Goal: Information Seeking & Learning: Learn about a topic

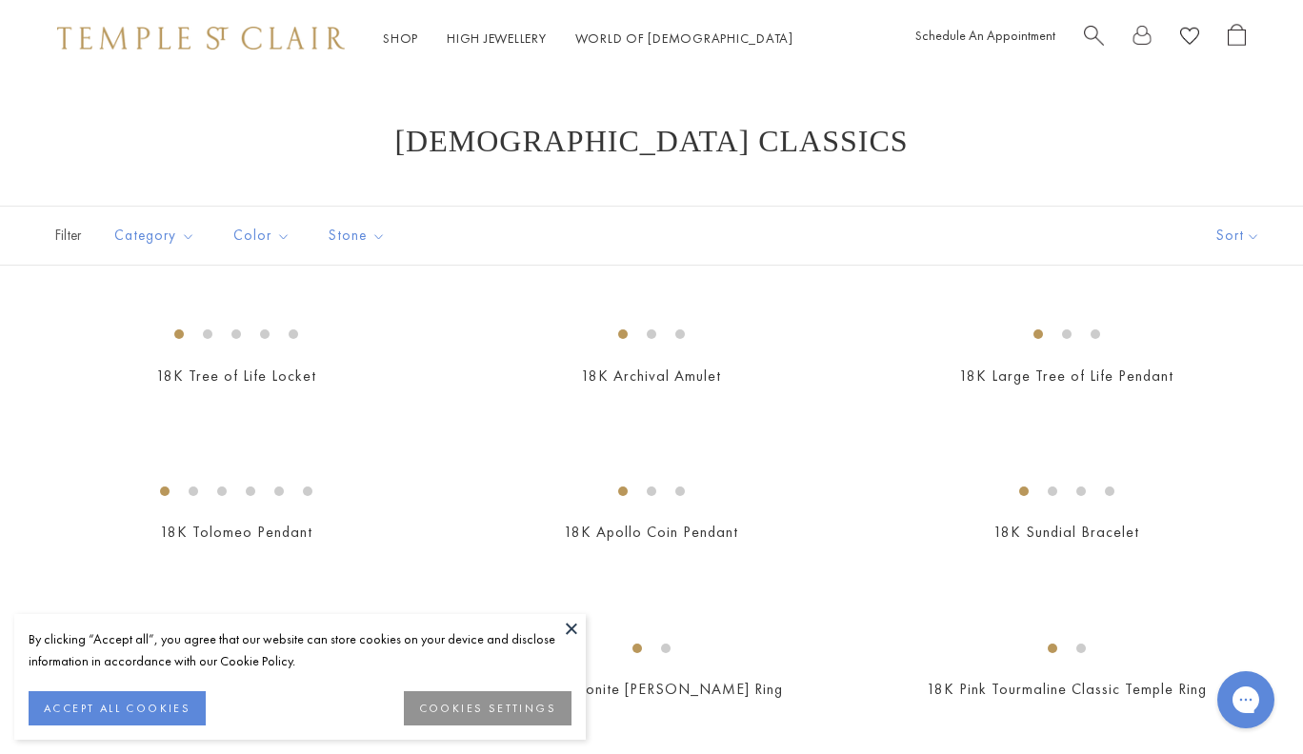
click at [306, 38] on img at bounding box center [201, 38] width 288 height 23
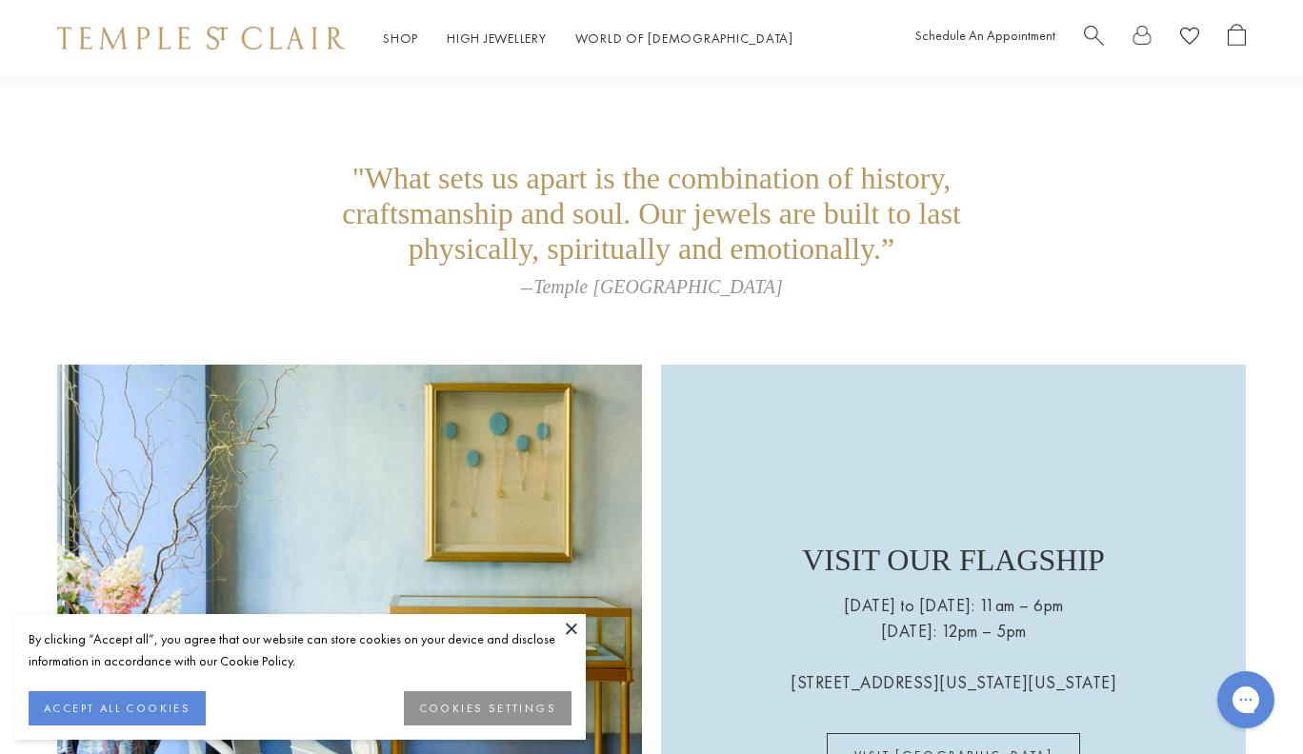
scroll to position [2913, 0]
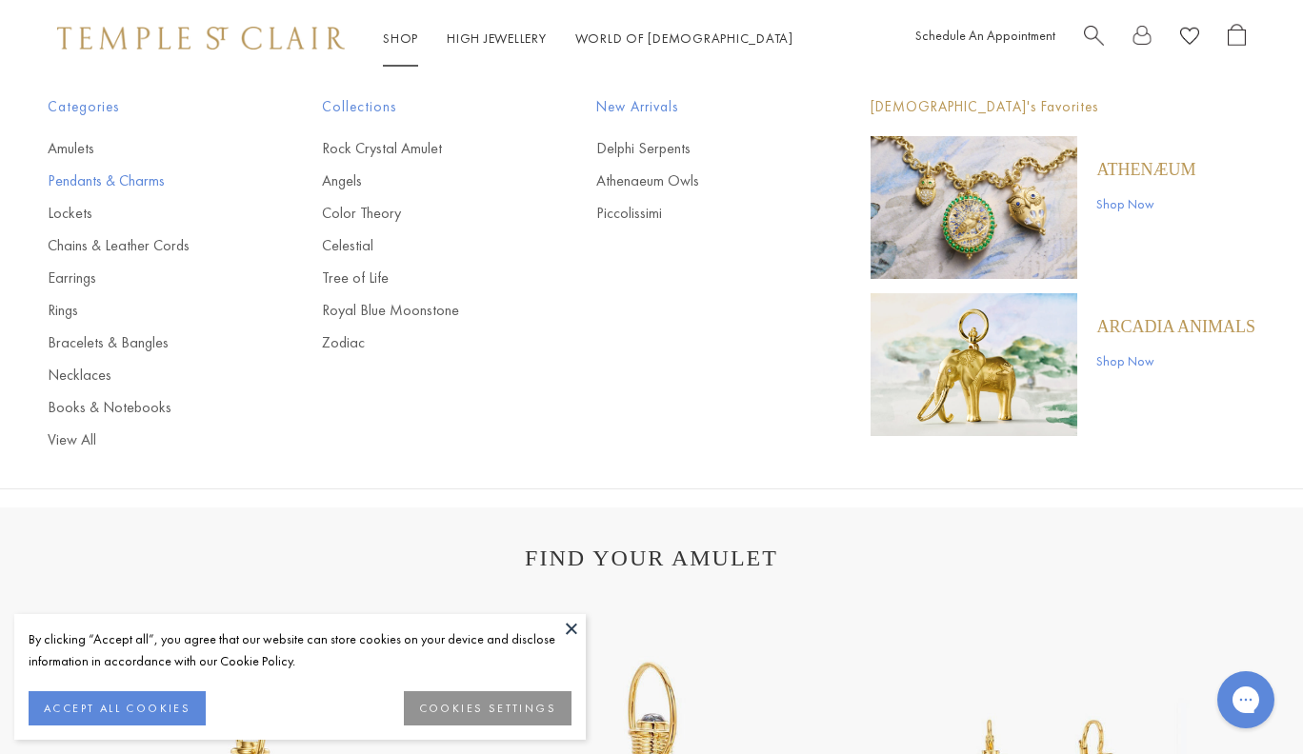
click at [145, 173] on link "Pendants & Charms" at bounding box center [147, 180] width 198 height 21
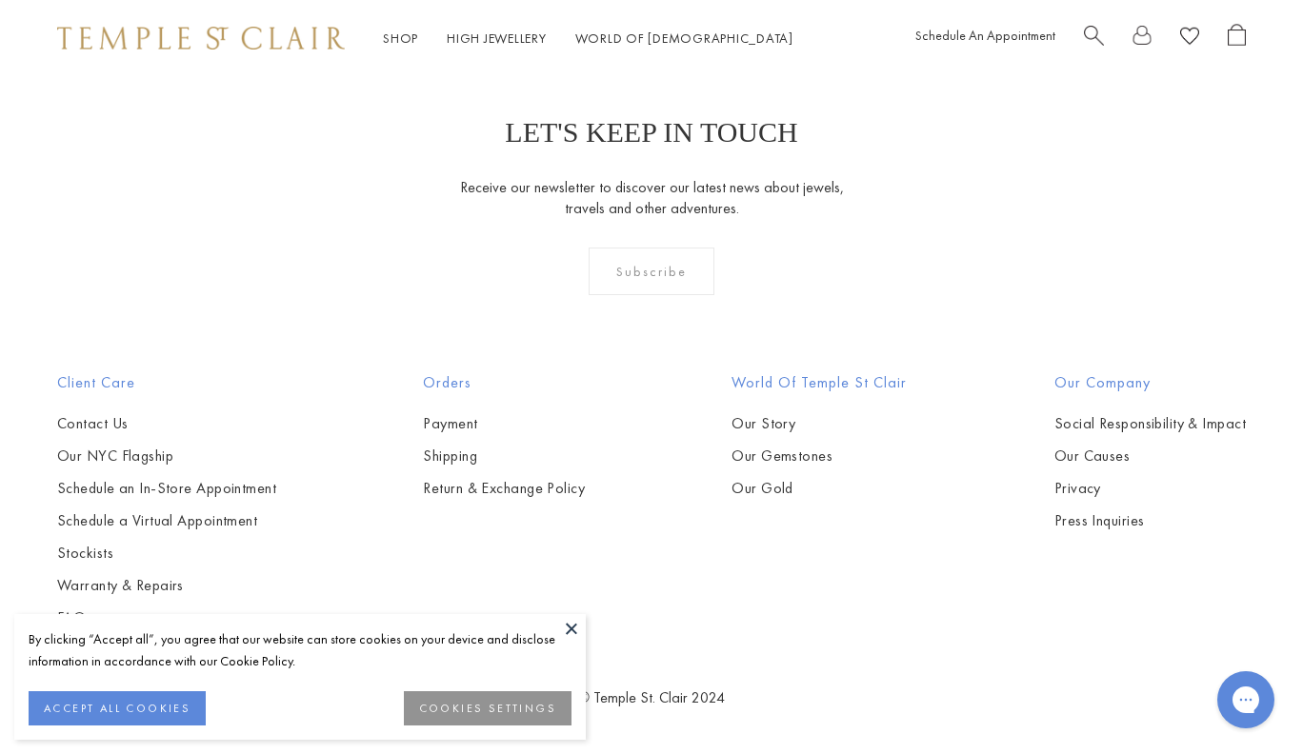
scroll to position [9883, 0]
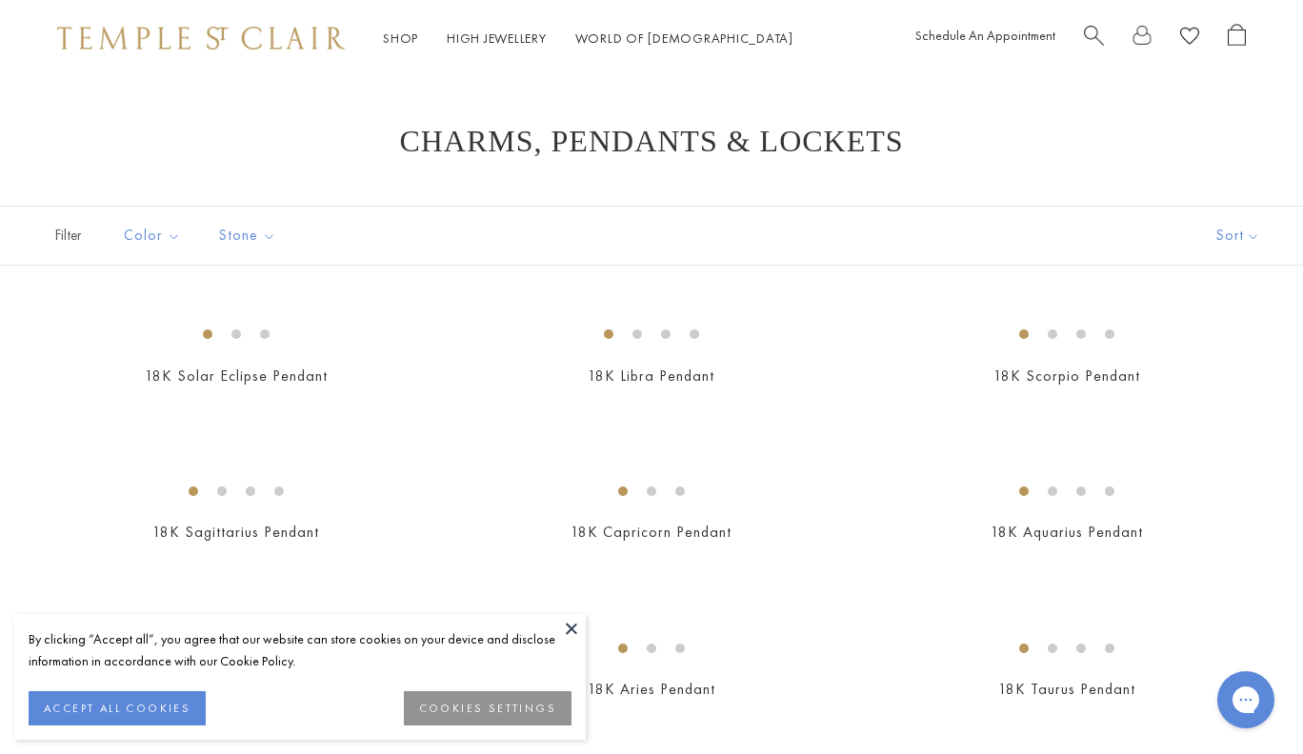
click at [296, 19] on div "Shop Shop Categories Amulets Pendants & Charms Lockets Chains & Leather Cords E…" at bounding box center [651, 38] width 1303 height 76
click at [292, 56] on div "Shop Shop Categories Amulets Pendants & Charms Lockets Chains & Leather Cords E…" at bounding box center [651, 38] width 1303 height 76
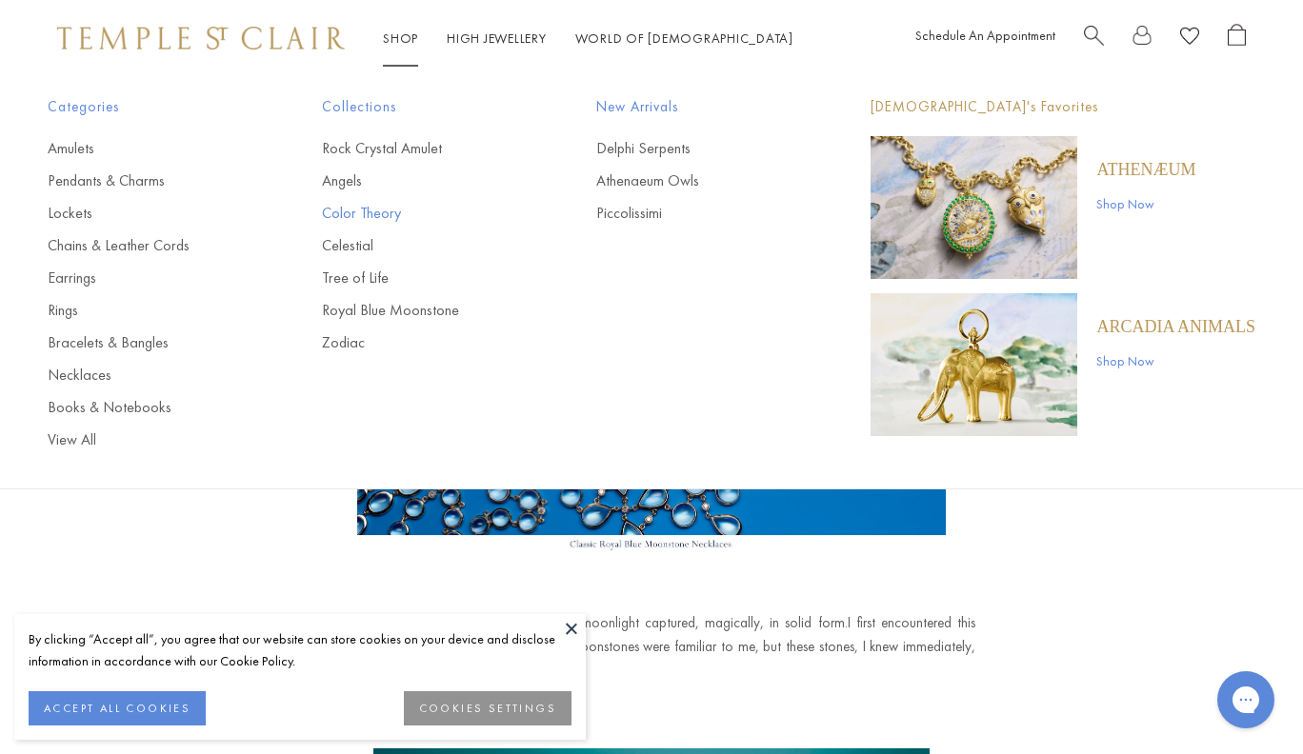
click at [376, 221] on link "Color Theory" at bounding box center [421, 213] width 198 height 21
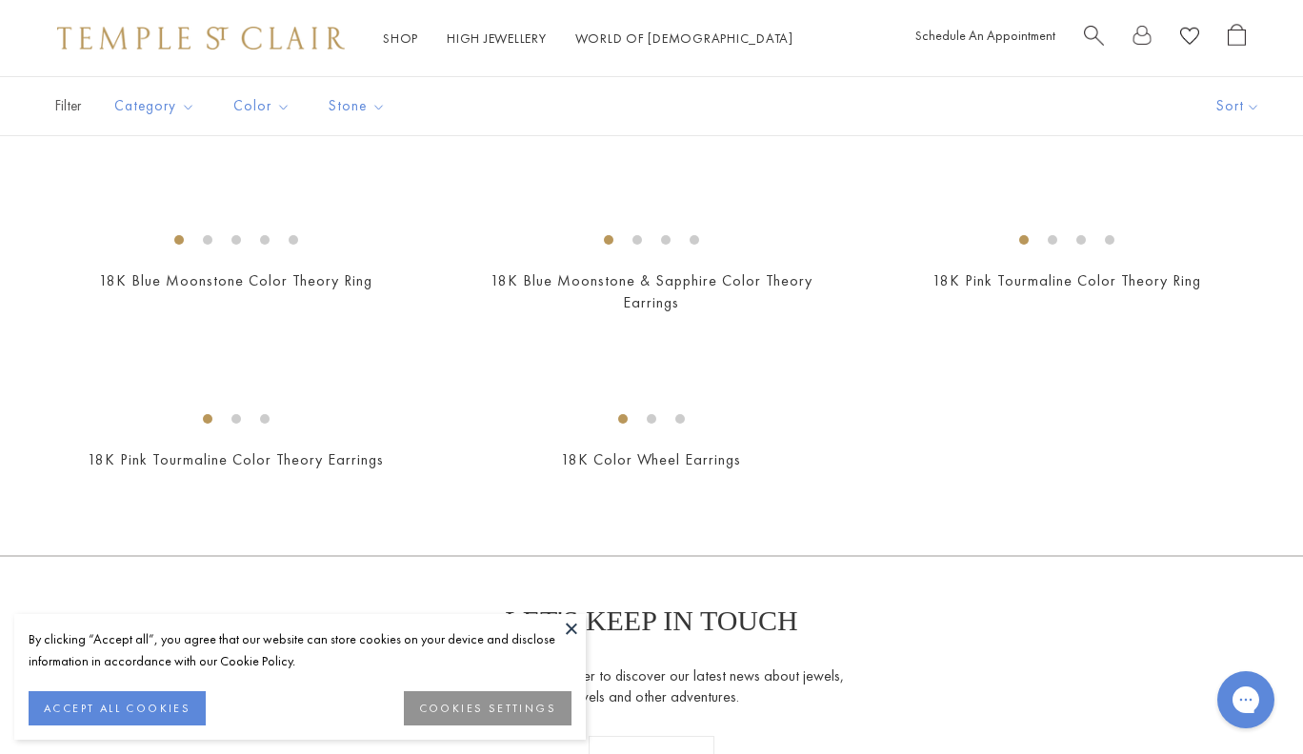
scroll to position [663, 0]
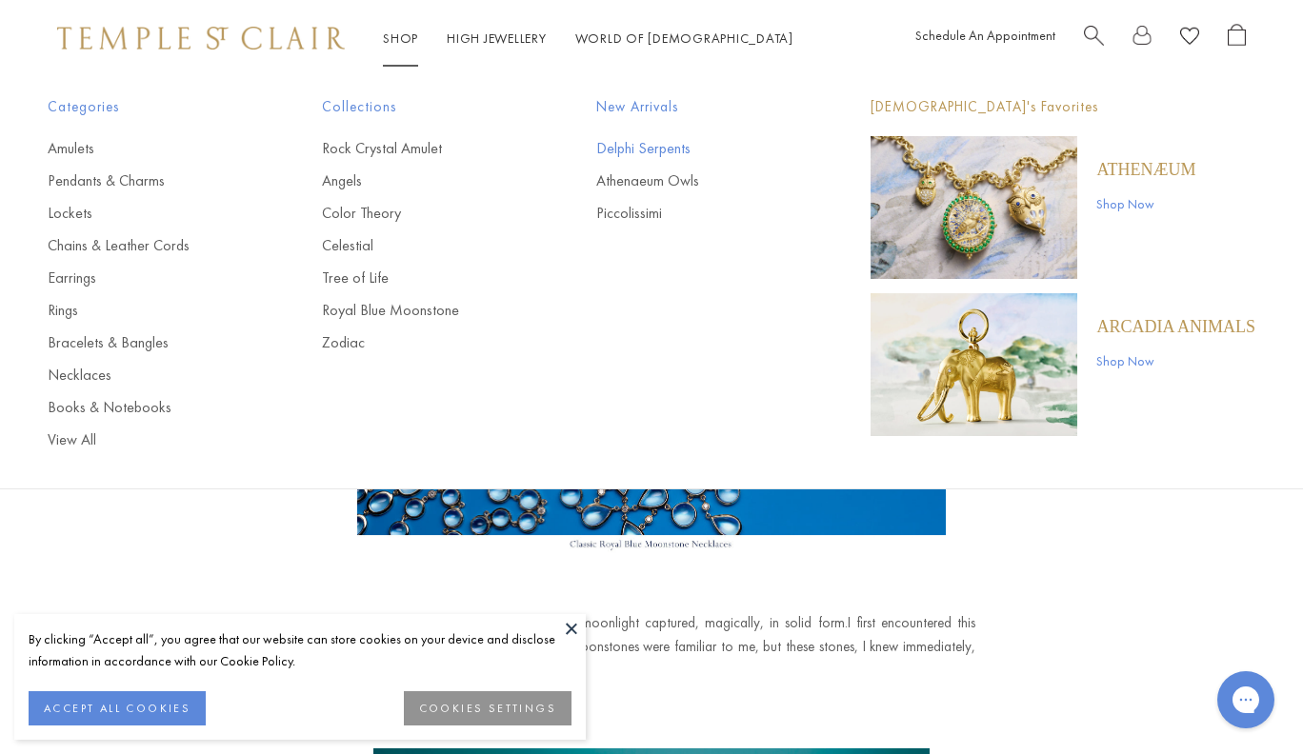
click at [650, 150] on link "Delphi Serpents" at bounding box center [695, 148] width 198 height 21
click at [659, 179] on link "Athenaeum Owls" at bounding box center [695, 180] width 198 height 21
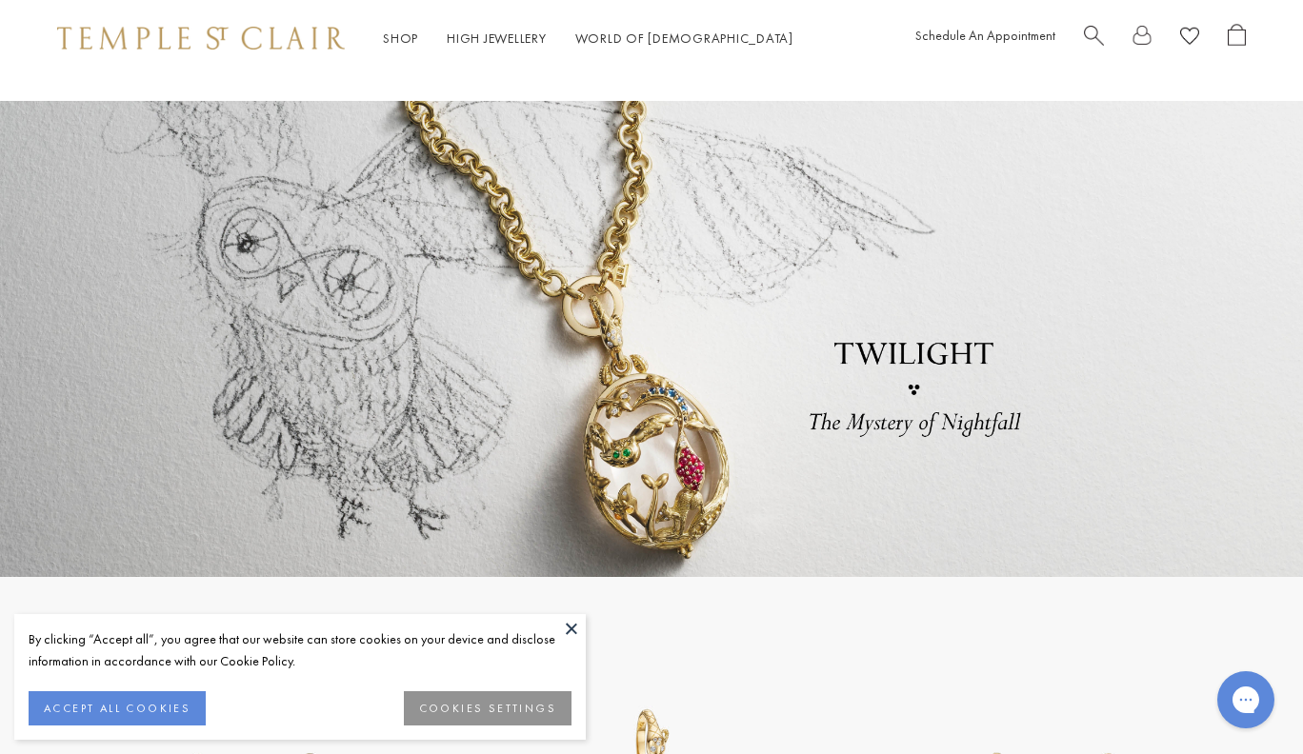
scroll to position [3687, 0]
